Goal: Information Seeking & Learning: Check status

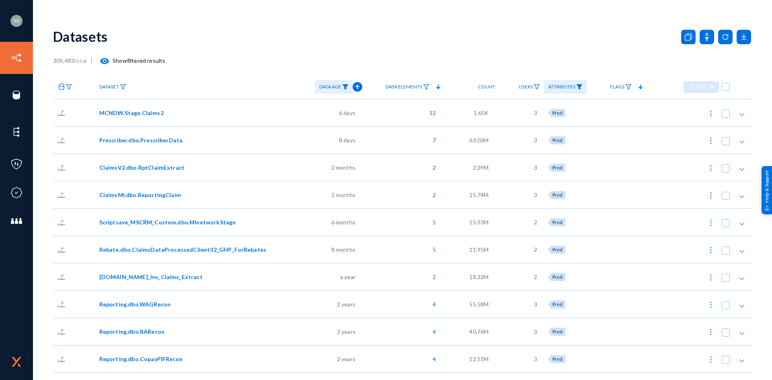
click at [127, 112] on span "MCNDW.Stage.Claims2" at bounding box center [131, 113] width 64 height 8
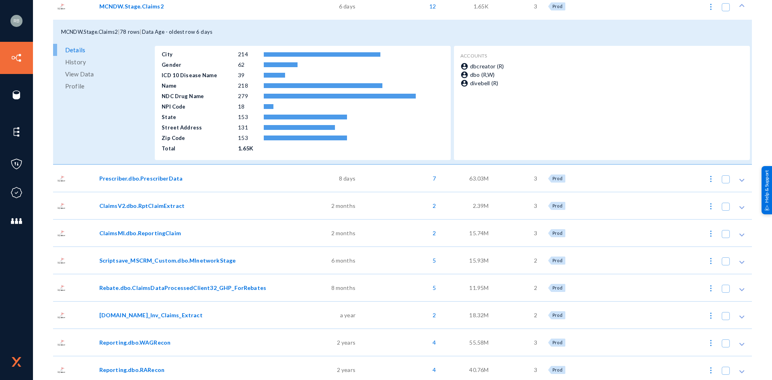
scroll to position [109, 0]
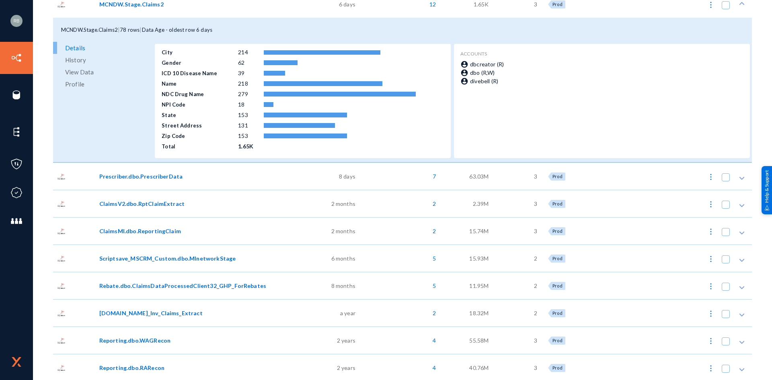
click at [81, 57] on span "History" at bounding box center [75, 60] width 21 height 12
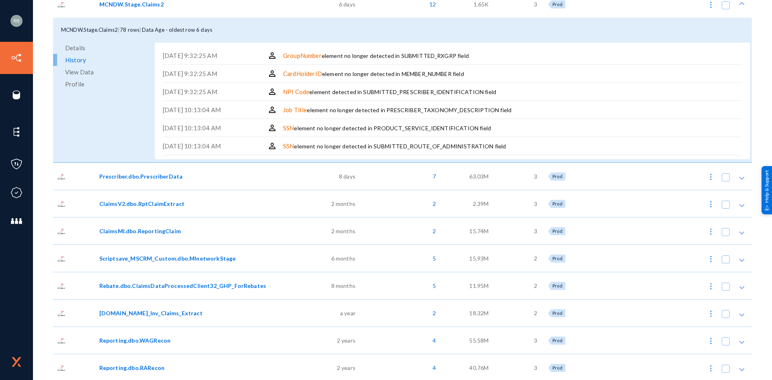
click at [94, 71] on link "View Data" at bounding box center [103, 72] width 100 height 12
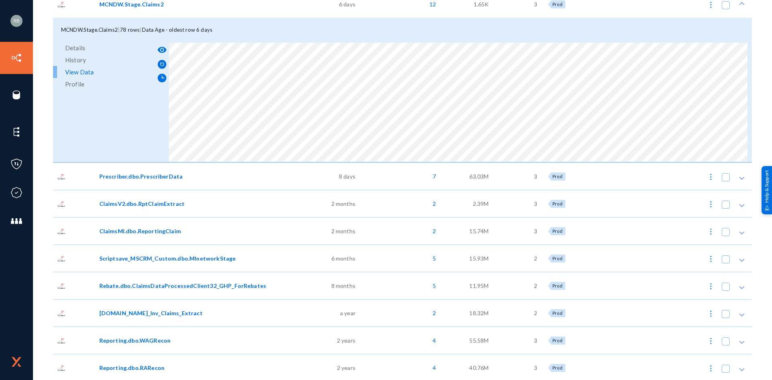
click at [73, 83] on span "Profile" at bounding box center [74, 84] width 19 height 12
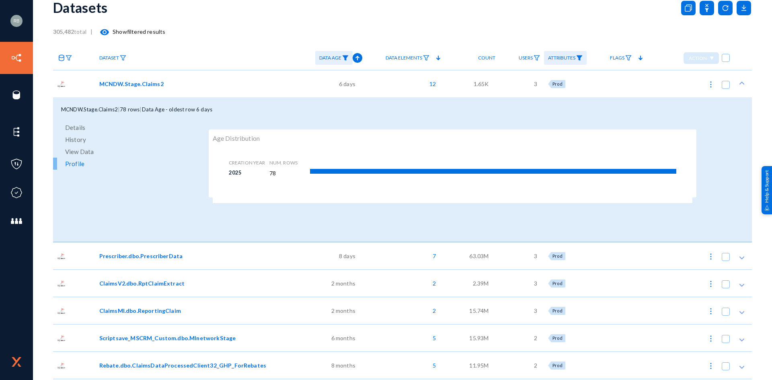
scroll to position [29, 0]
click at [92, 84] on div at bounding box center [74, 83] width 42 height 27
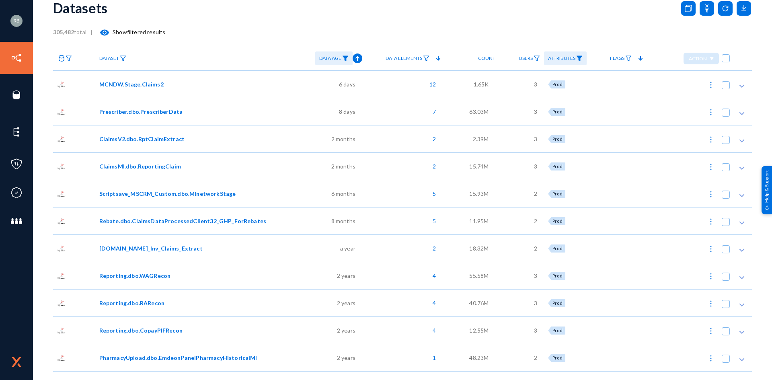
click at [79, 115] on div at bounding box center [74, 111] width 42 height 27
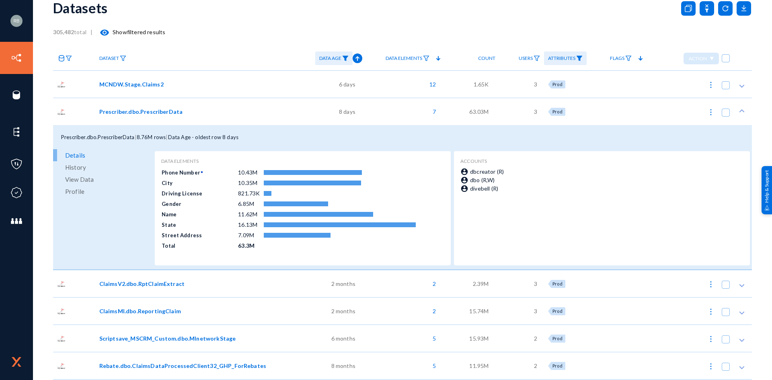
click at [84, 191] on link "Profile" at bounding box center [103, 191] width 100 height 12
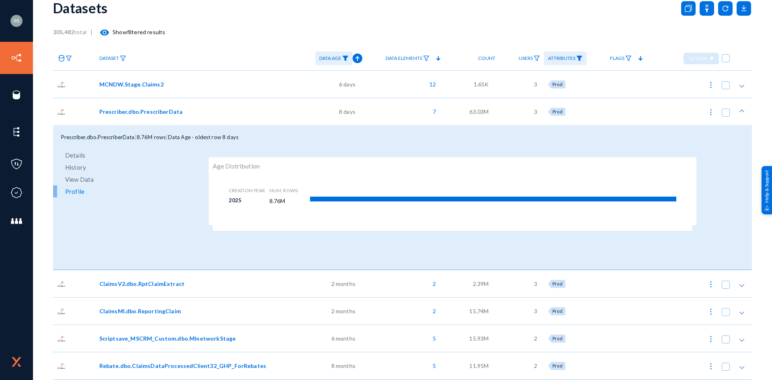
click at [73, 109] on div at bounding box center [74, 111] width 42 height 27
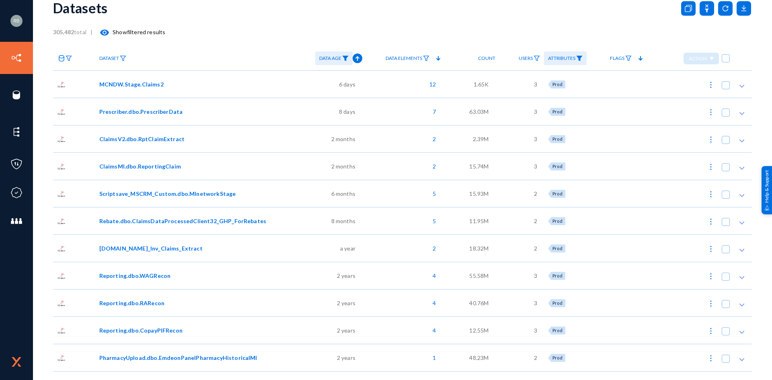
click at [76, 248] on div at bounding box center [74, 247] width 42 height 27
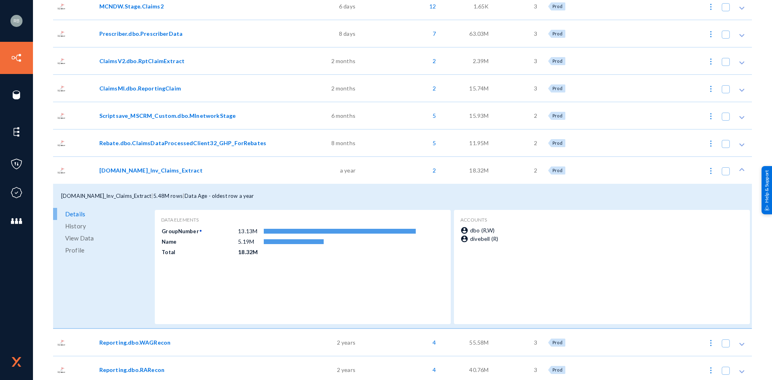
scroll to position [108, 0]
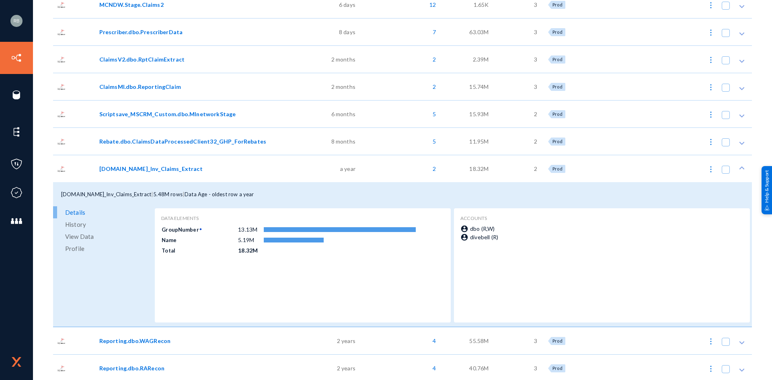
click at [80, 251] on span "Profile" at bounding box center [74, 248] width 19 height 12
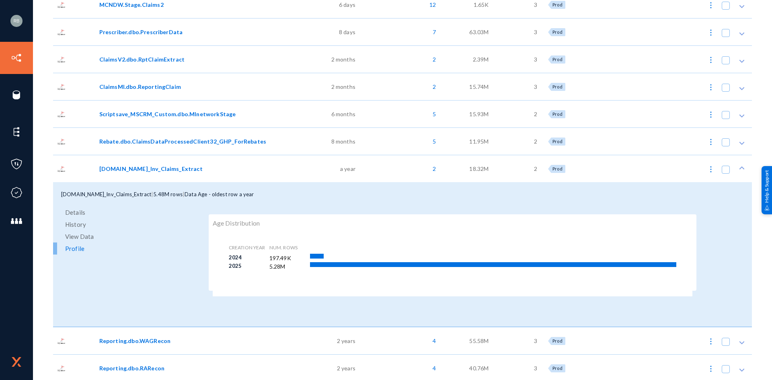
click at [47, 193] on link "Subject Search" at bounding box center [48, 192] width 40 height 9
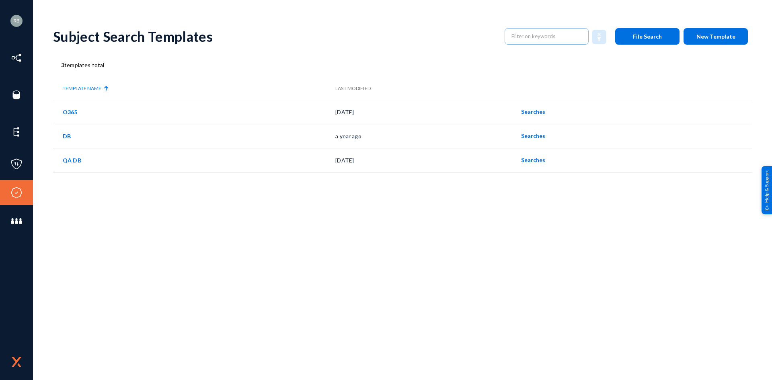
click at [72, 158] on link "QA DB" at bounding box center [72, 160] width 18 height 7
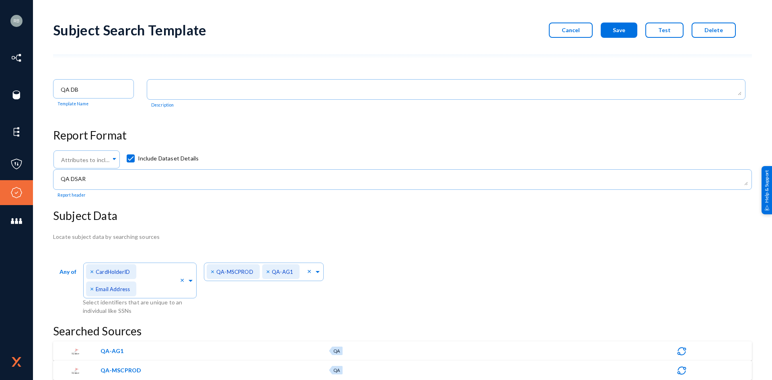
scroll to position [9, 0]
click at [46, 193] on link "Subject Search" at bounding box center [49, 192] width 43 height 9
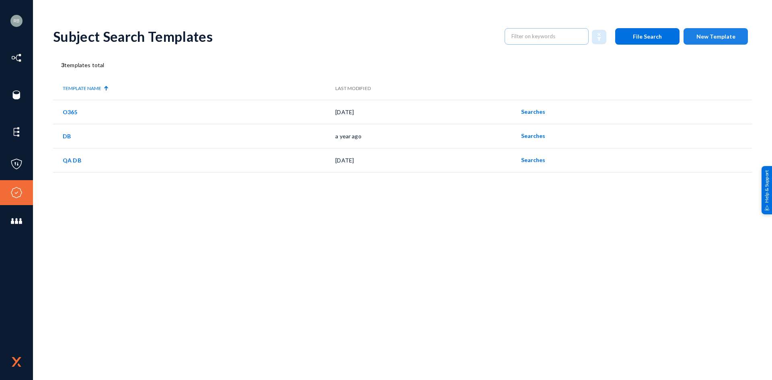
click at [706, 36] on span "New Template" at bounding box center [716, 36] width 39 height 7
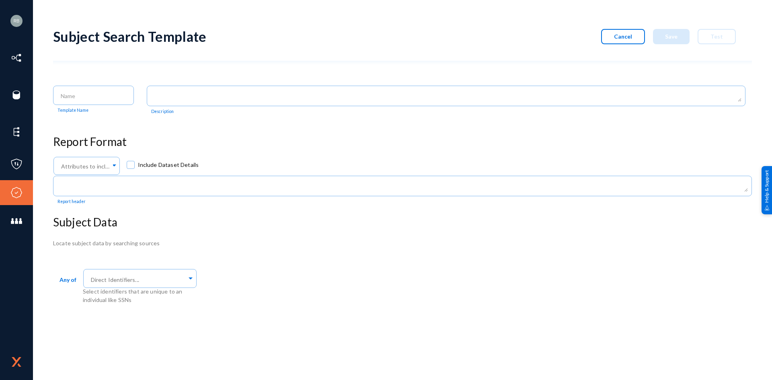
click at [36, 195] on link "Subject Search" at bounding box center [49, 192] width 43 height 9
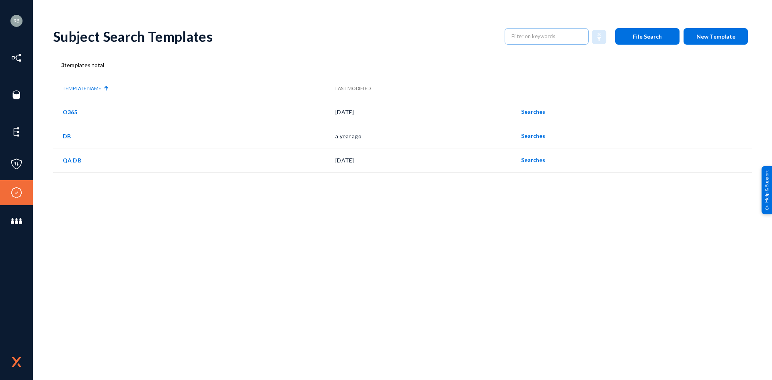
click at [69, 136] on link "DB" at bounding box center [67, 136] width 8 height 7
click at [537, 138] on span "Searches" at bounding box center [533, 135] width 24 height 7
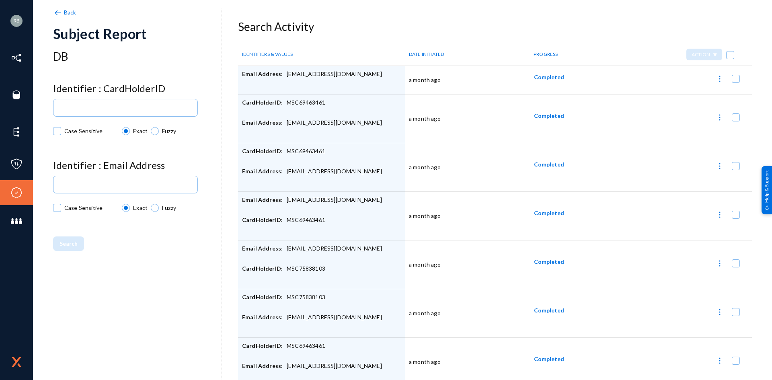
click at [554, 75] on span "Completed" at bounding box center [549, 77] width 30 height 7
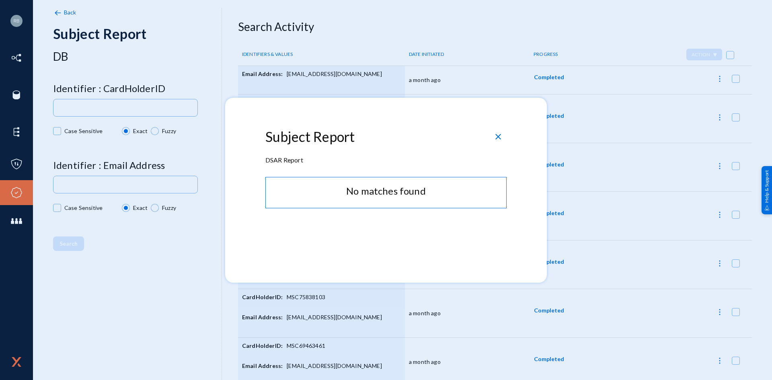
click at [499, 134] on span "close" at bounding box center [498, 137] width 10 height 10
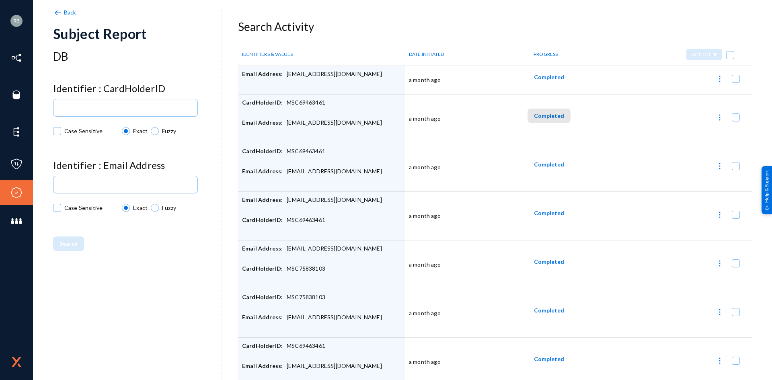
click at [547, 118] on span "Completed" at bounding box center [549, 115] width 30 height 7
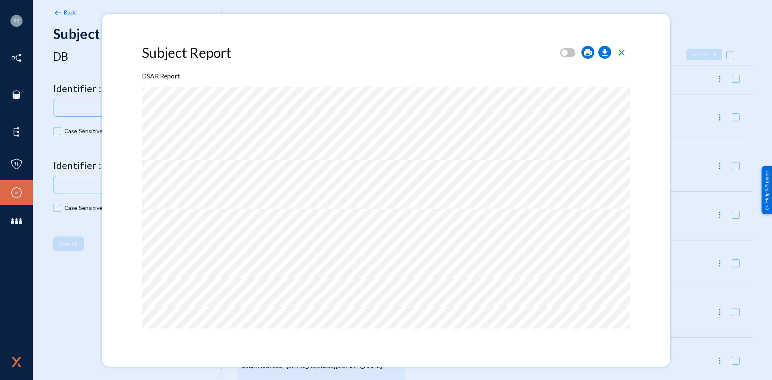
scroll to position [239, 0]
